Goal: Book appointment/travel/reservation

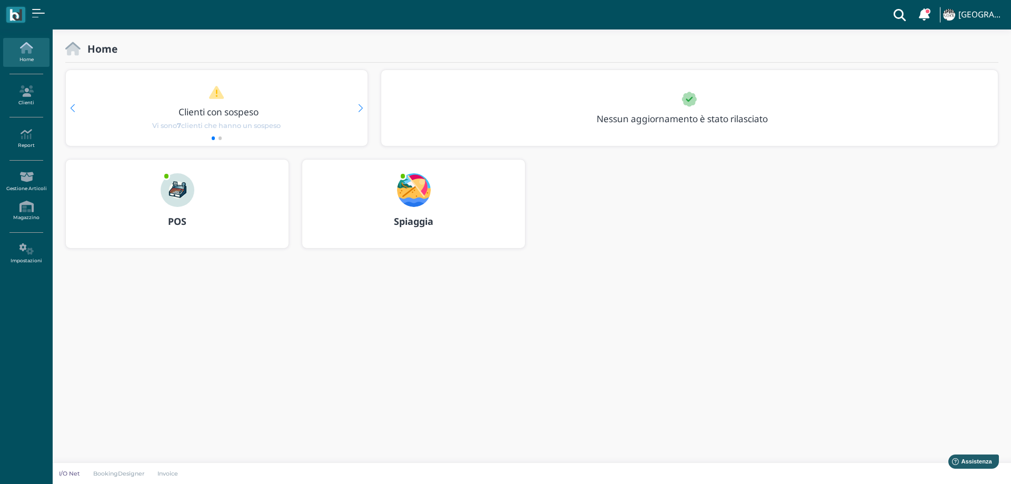
click at [417, 179] on img at bounding box center [414, 190] width 34 height 34
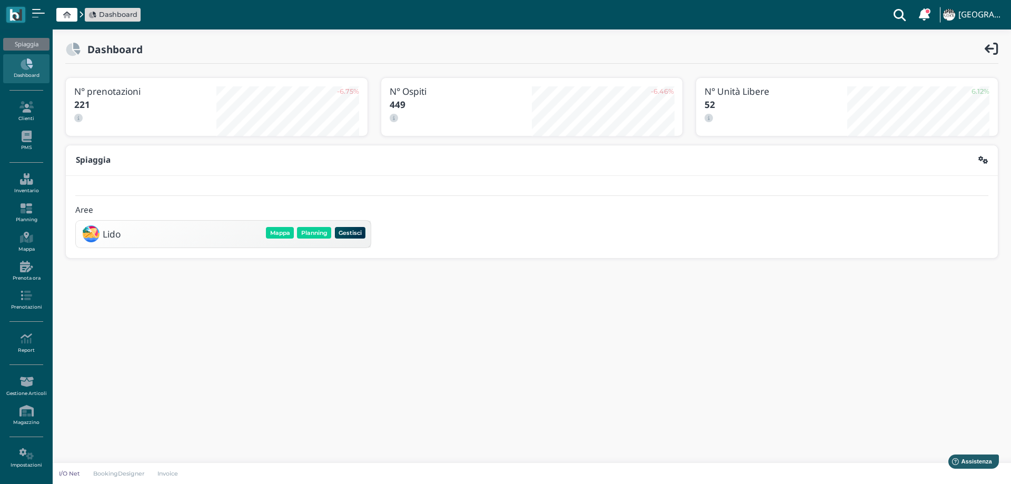
click at [307, 225] on div "Mappa Planning Gestisci Elimina" at bounding box center [315, 232] width 103 height 15
click at [308, 234] on button "Planning" at bounding box center [314, 233] width 34 height 12
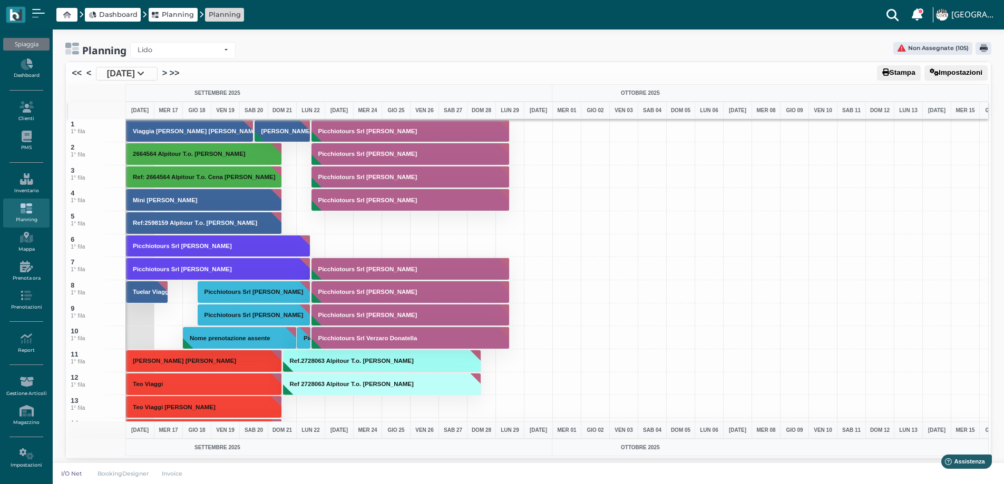
click at [121, 75] on span "16 Set 2025" at bounding box center [121, 73] width 28 height 13
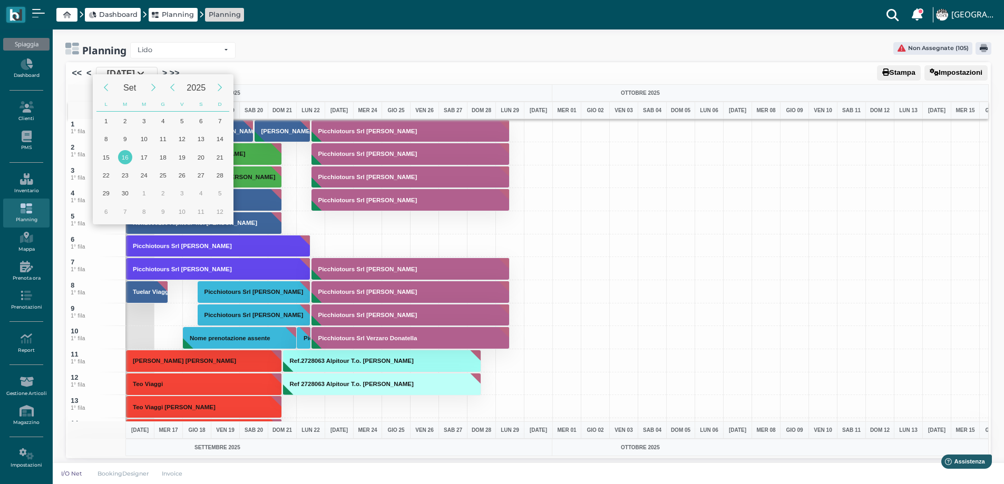
click at [289, 57] on div "Set 2025 L M M G V S D 28 29 30 31 1 2 3 4 5 6 7 8 9 10 11 12 13 14 15 16 17 18…" at bounding box center [502, 243] width 1004 height 486
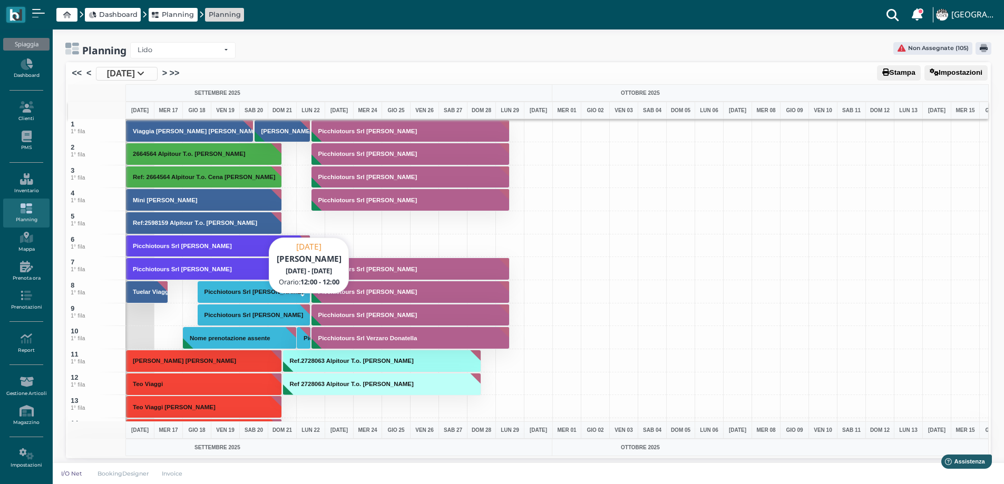
scroll to position [263, 0]
